Goal: Find specific page/section

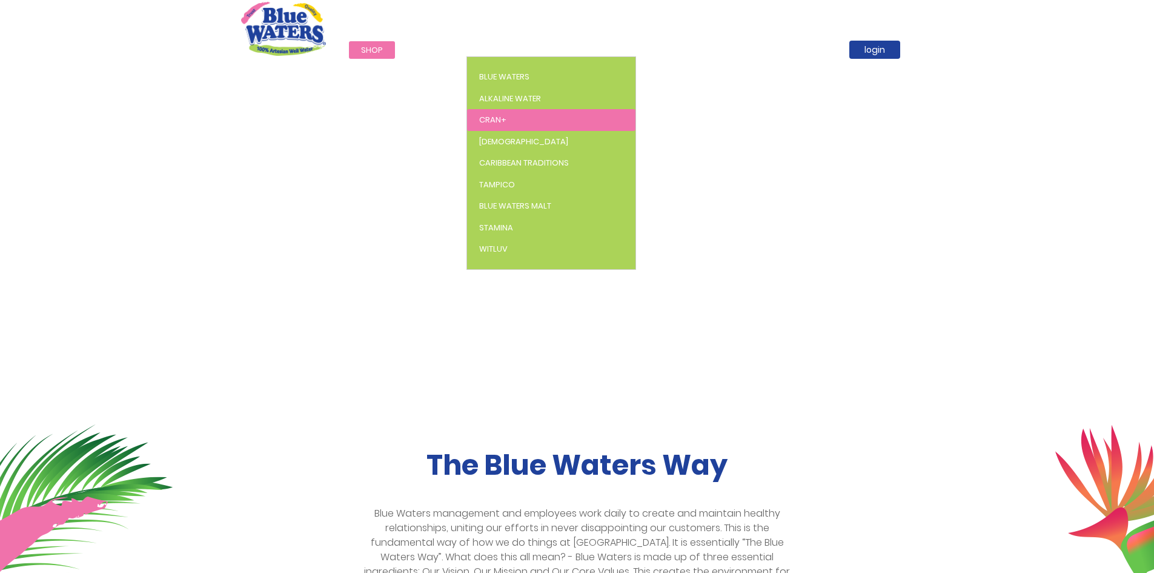
click at [510, 123] on link "Cran+" at bounding box center [551, 120] width 168 height 22
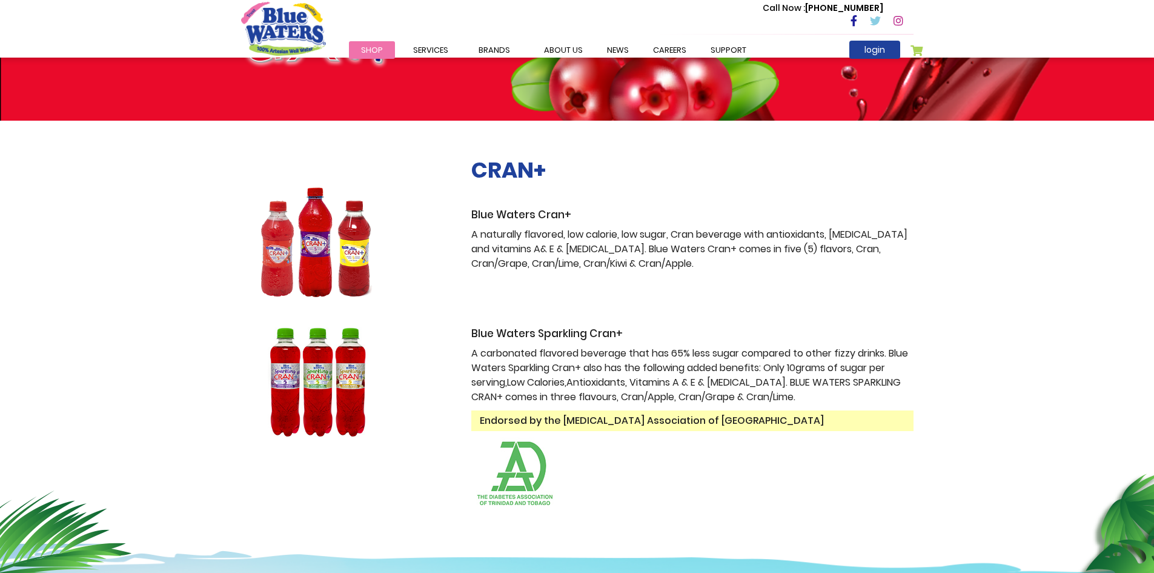
scroll to position [121, 0]
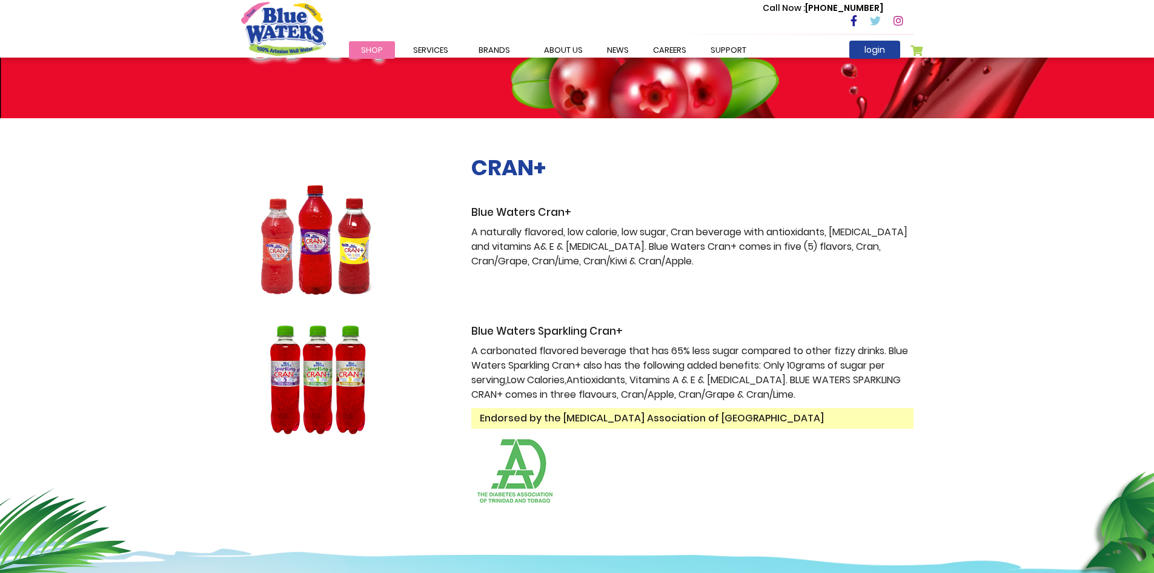
click at [332, 382] on img at bounding box center [317, 380] width 152 height 110
click at [538, 327] on h3 "Blue Waters Sparkling Cran+" at bounding box center [692, 331] width 442 height 13
click at [321, 362] on img at bounding box center [317, 380] width 152 height 110
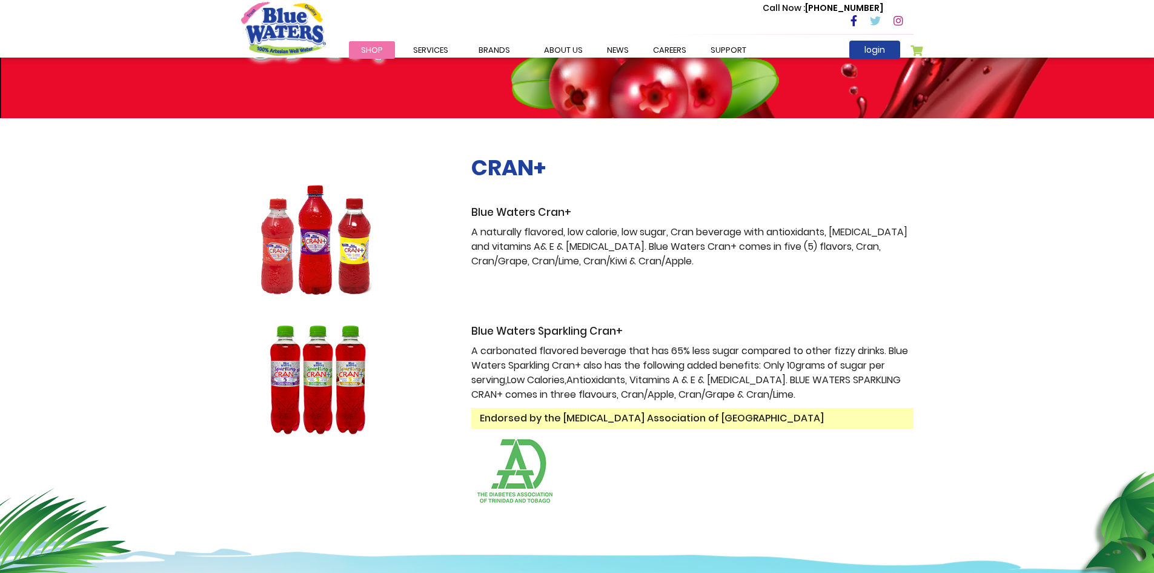
click at [321, 362] on img at bounding box center [317, 380] width 152 height 110
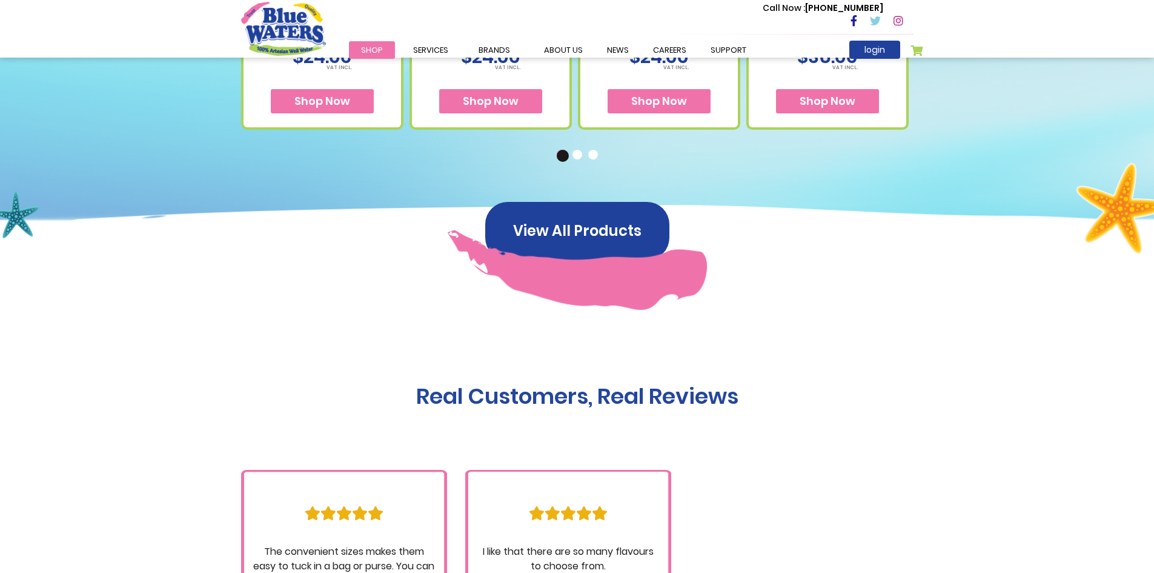
scroll to position [654, 0]
